Goal: Task Accomplishment & Management: Use online tool/utility

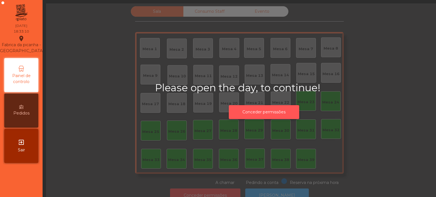
click at [276, 112] on button "Conceder permissões" at bounding box center [264, 112] width 70 height 14
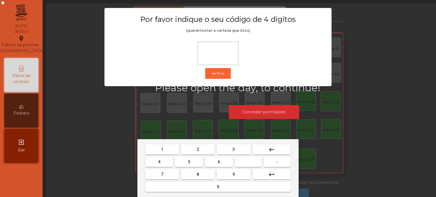
click at [159, 145] on button "1" at bounding box center [162, 150] width 34 height 10
click at [235, 151] on span "3" at bounding box center [234, 149] width 2 height 5
click at [196, 163] on button "5" at bounding box center [189, 162] width 28 height 10
click at [220, 191] on button "0" at bounding box center [217, 187] width 145 height 10
type input "****"
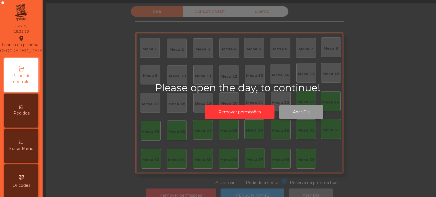
click at [304, 112] on button "Abrir Dia" at bounding box center [301, 112] width 44 height 14
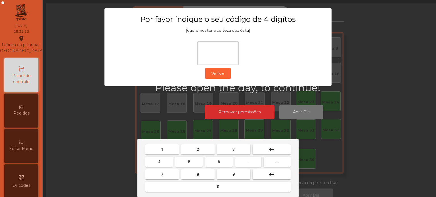
click at [166, 149] on button "1" at bounding box center [162, 150] width 34 height 10
click at [240, 149] on button "3" at bounding box center [234, 150] width 34 height 10
click at [186, 163] on button "5" at bounding box center [189, 162] width 28 height 10
click at [218, 186] on span "0" at bounding box center [218, 187] width 2 height 5
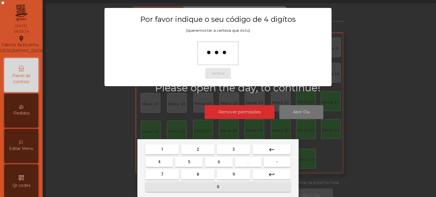
type input "****"
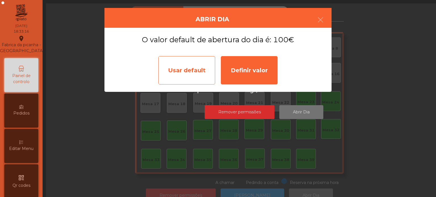
click at [182, 77] on div "Usar default" at bounding box center [186, 70] width 57 height 28
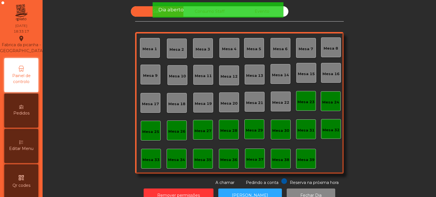
scroll to position [16, 0]
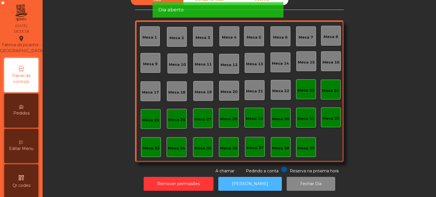
click at [253, 183] on button "[PERSON_NAME]" at bounding box center [250, 184] width 64 height 14
